Goal: Task Accomplishment & Management: Manage account settings

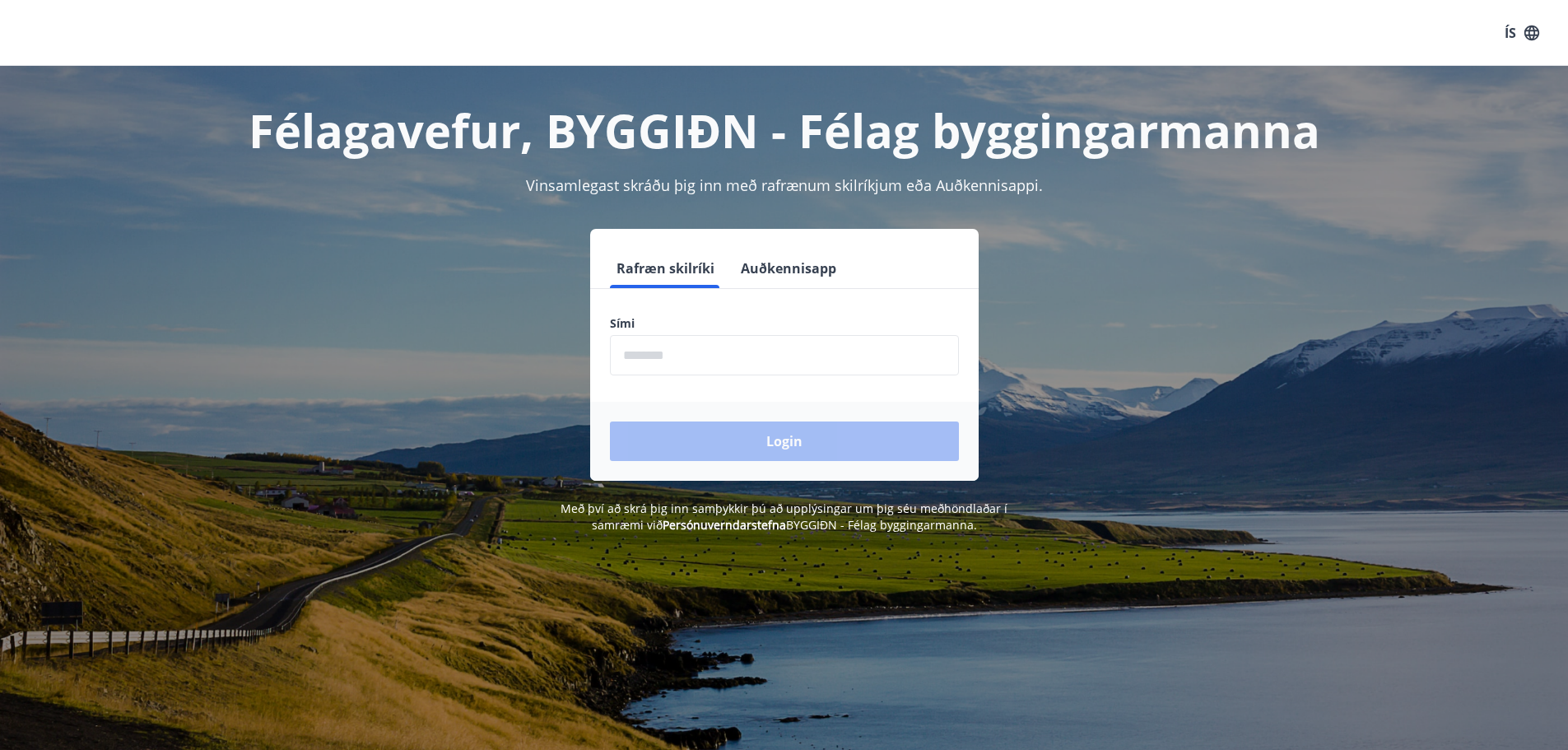
click at [639, 348] on input "phone" at bounding box center [784, 355] width 349 height 40
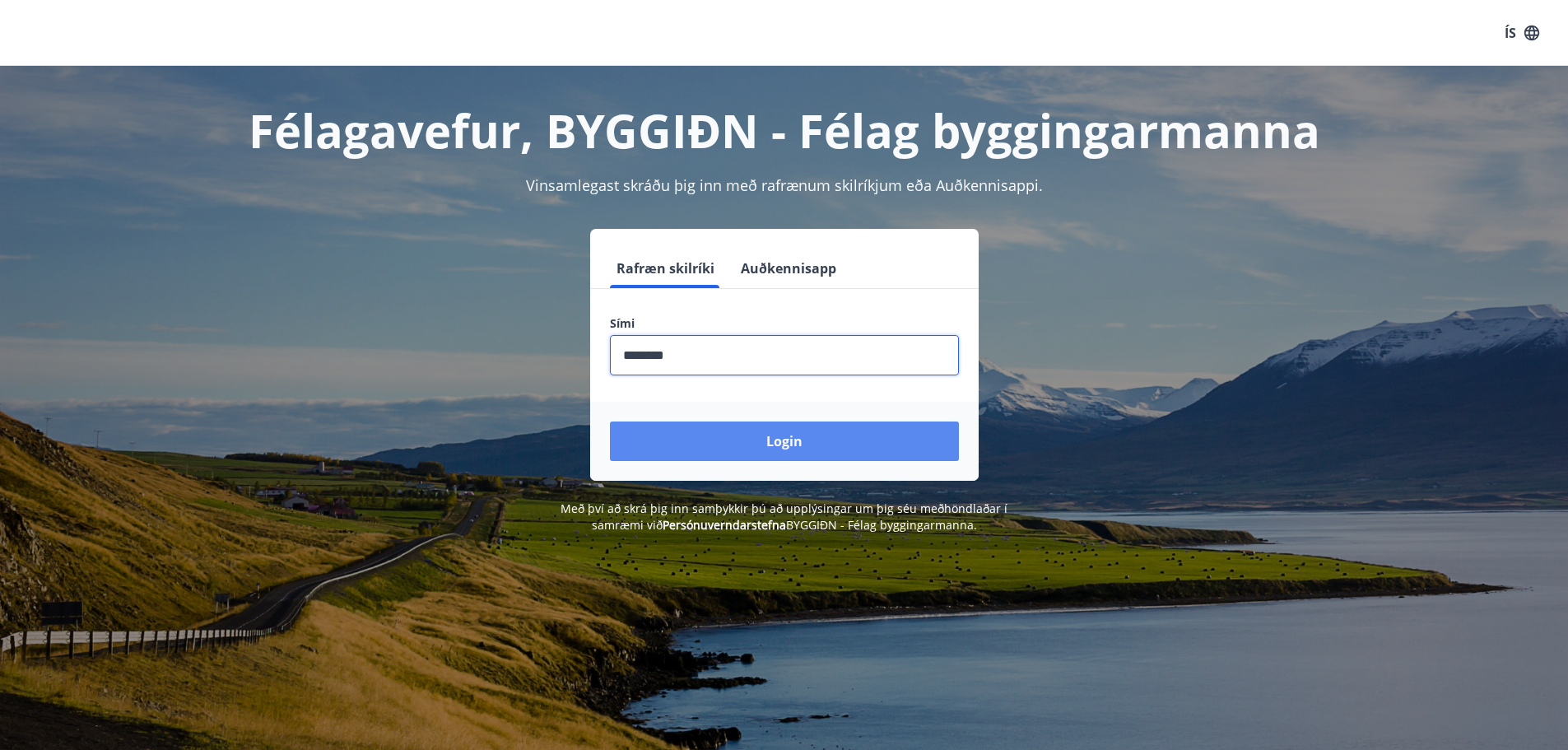
click at [756, 446] on button "Login" at bounding box center [784, 441] width 349 height 39
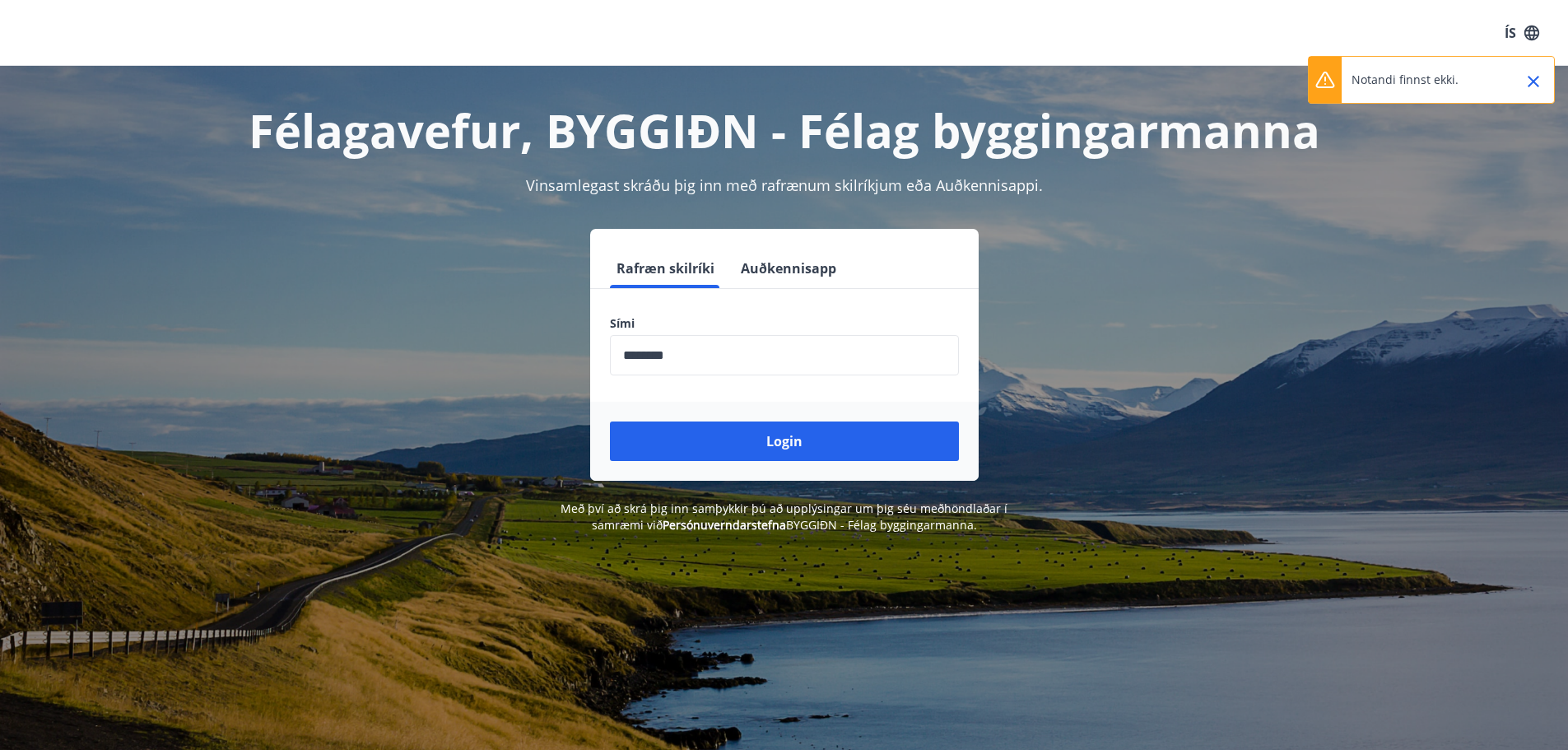
click at [648, 353] on input "phone" at bounding box center [784, 355] width 349 height 40
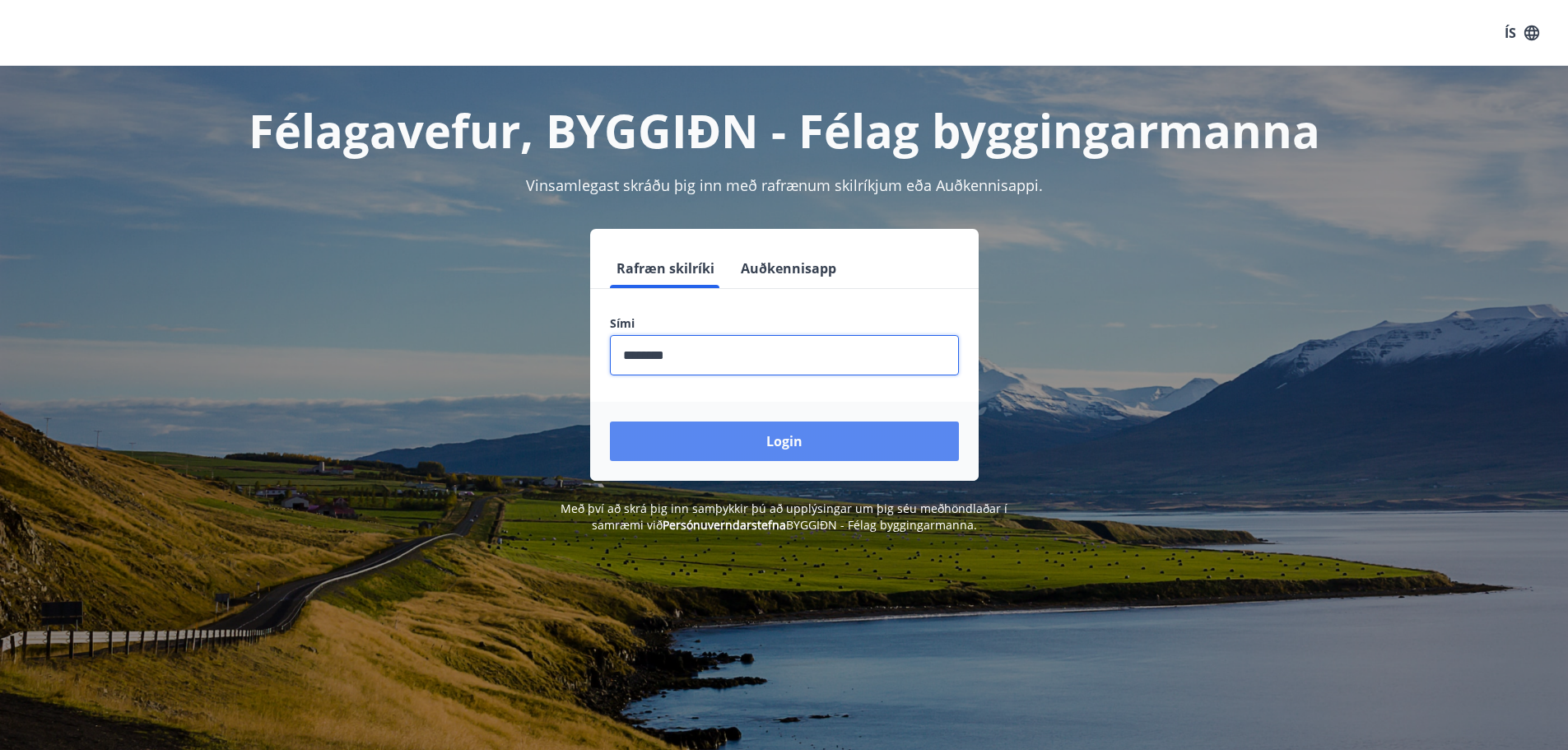
type input "********"
click at [754, 443] on button "Login" at bounding box center [784, 441] width 349 height 39
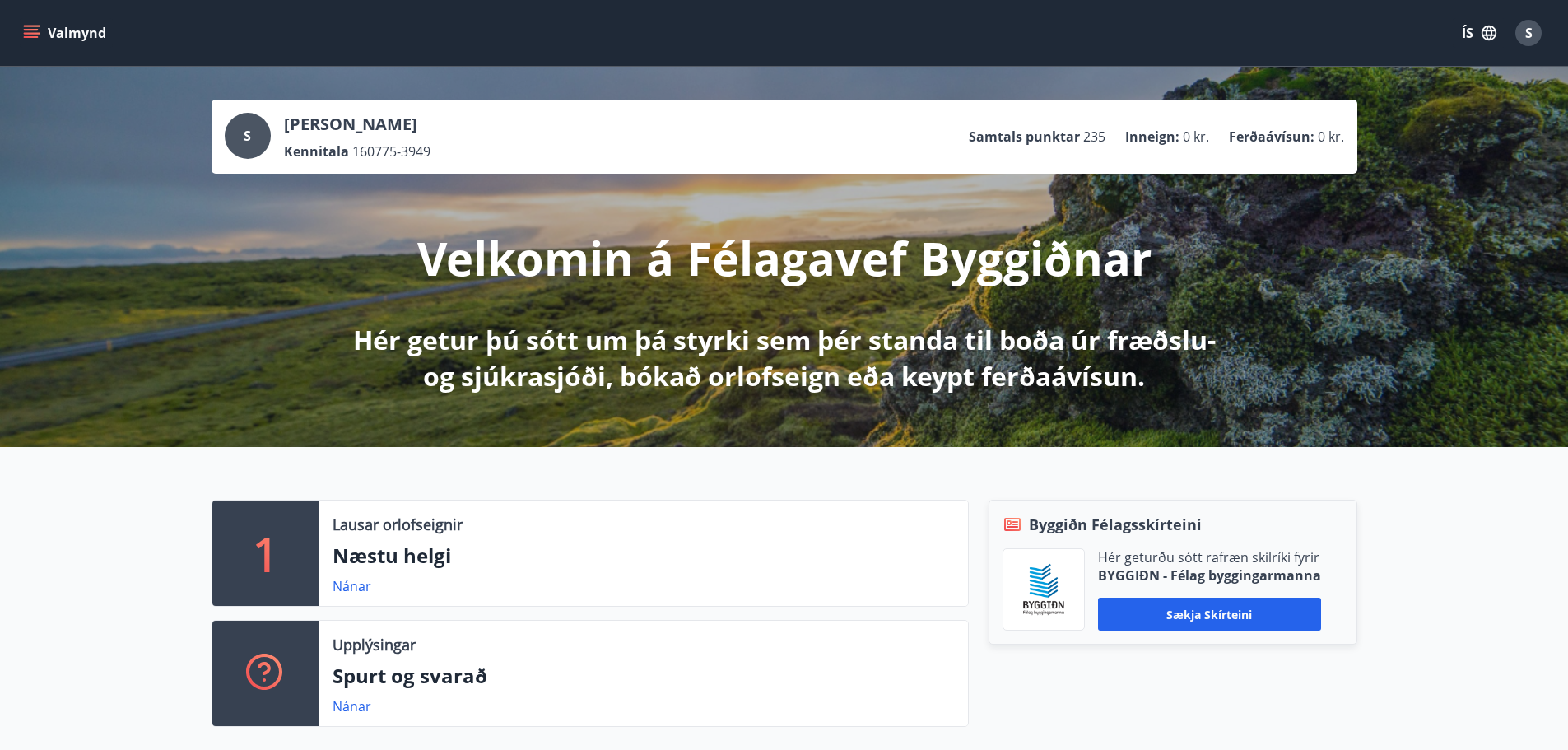
click at [48, 60] on div "Valmynd ÍS S" at bounding box center [784, 33] width 1568 height 66
click at [40, 39] on button "Valmynd" at bounding box center [66, 33] width 93 height 30
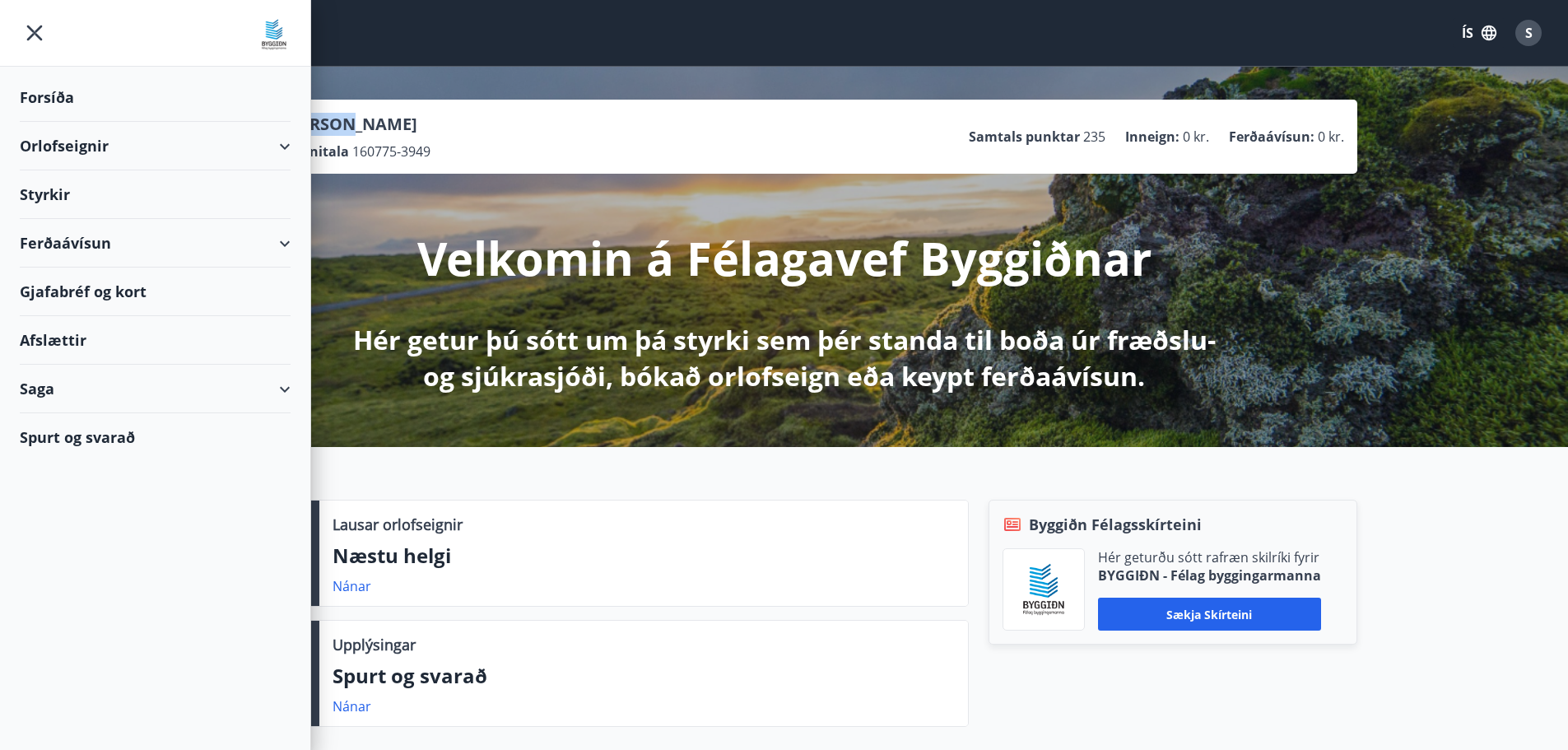
click at [130, 294] on div "Gjafabréf og kort" at bounding box center [155, 292] width 271 height 49
